Goal: Check status: Check status

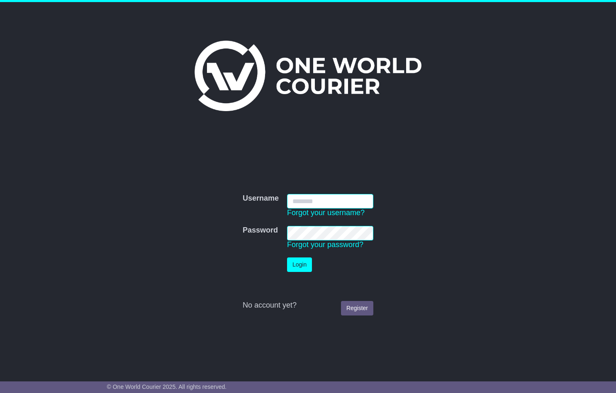
type input "**********"
click at [301, 267] on button "Login" at bounding box center [299, 264] width 25 height 15
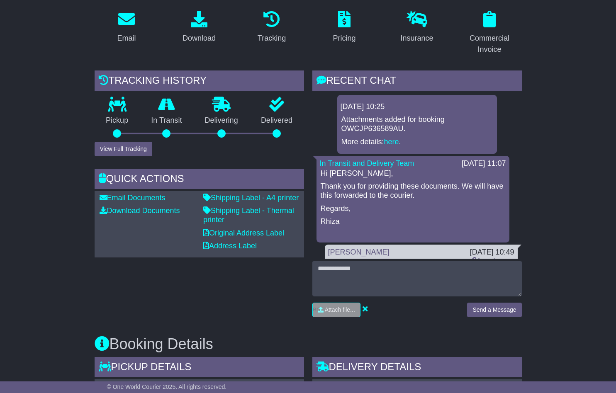
scroll to position [142, 0]
click at [393, 141] on link "here" at bounding box center [391, 142] width 15 height 8
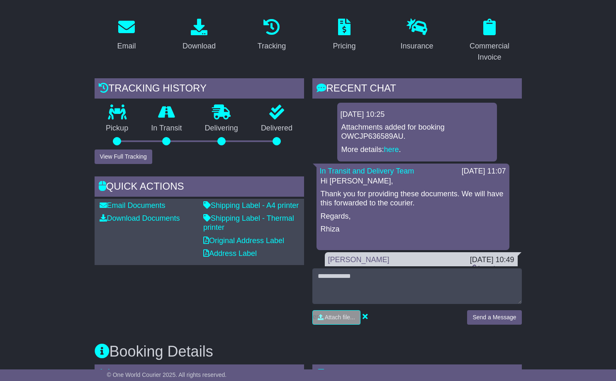
scroll to position [144, 0]
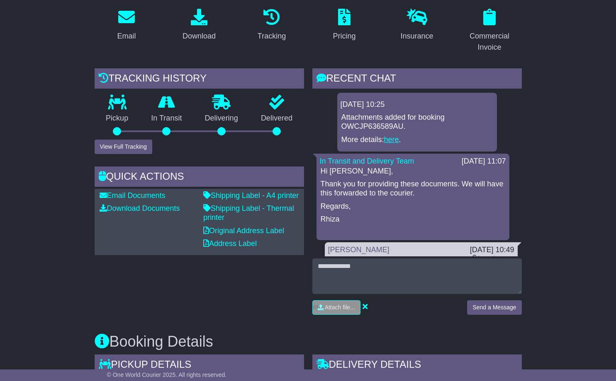
click at [395, 140] on link "here" at bounding box center [391, 140] width 15 height 8
